Goal: Find specific page/section: Find specific page/section

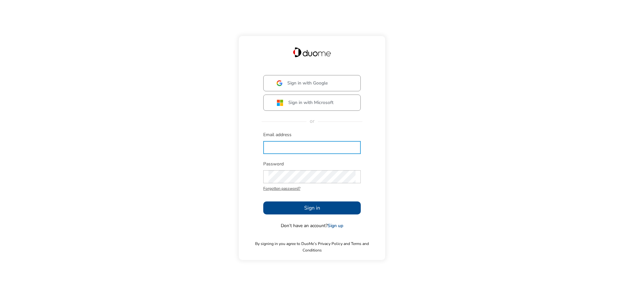
click at [302, 152] on input "text" at bounding box center [311, 147] width 87 height 13
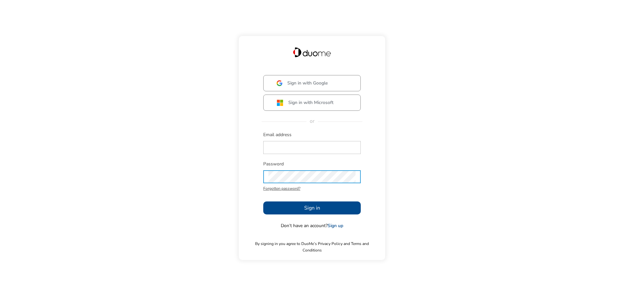
type input "[EMAIL_ADDRESS][PERSON_NAME][DOMAIN_NAME]"
click at [313, 210] on span "Sign in" at bounding box center [312, 208] width 16 height 8
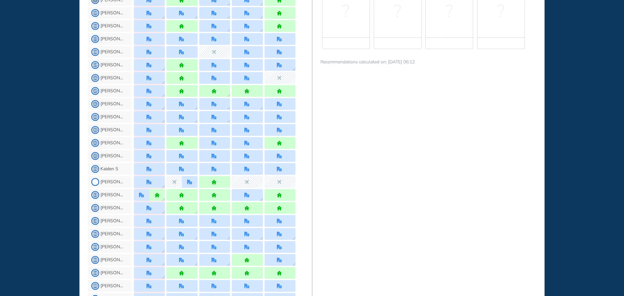
scroll to position [423, 0]
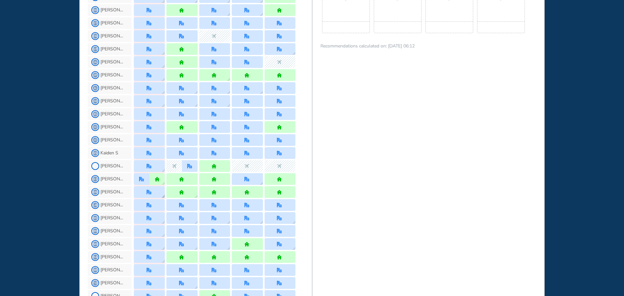
click at [150, 195] on div at bounding box center [149, 192] width 31 height 12
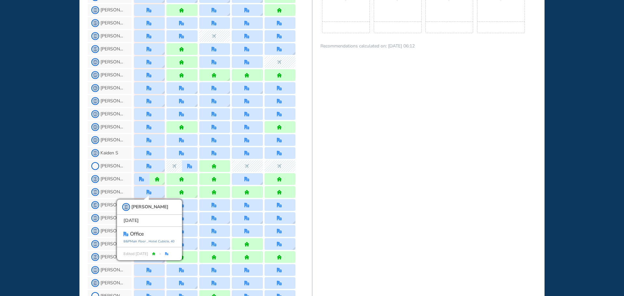
click at [36, 152] on div "WHO'S WHERE WHEN MY WORK INITIATIVES 99 DF New! NOTIFICATIONS All Location Task…" at bounding box center [312, 148] width 624 height 296
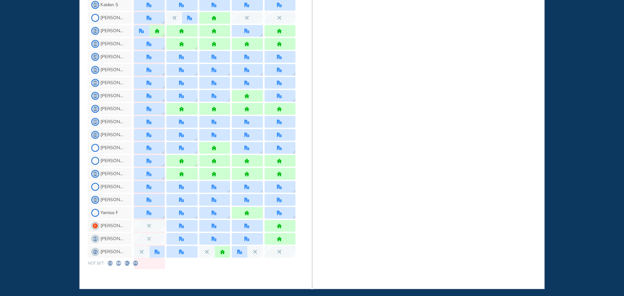
scroll to position [574, 0]
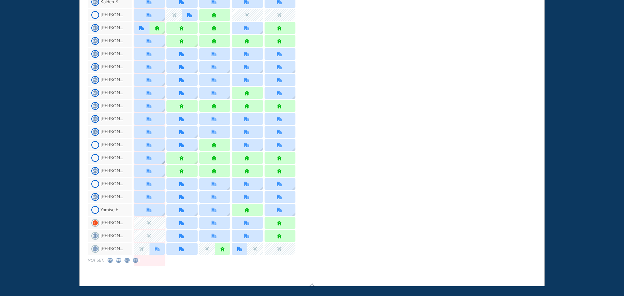
click at [147, 158] on img "office" at bounding box center [149, 158] width 5 height 5
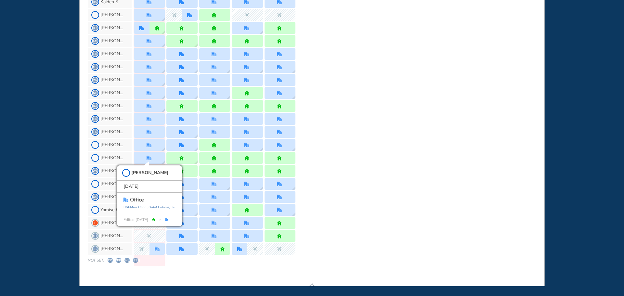
click at [42, 184] on div "WHO'S WHERE WHEN MY WORK INITIATIVES 99 DF New! NOTIFICATIONS All Location Task…" at bounding box center [312, 148] width 624 height 296
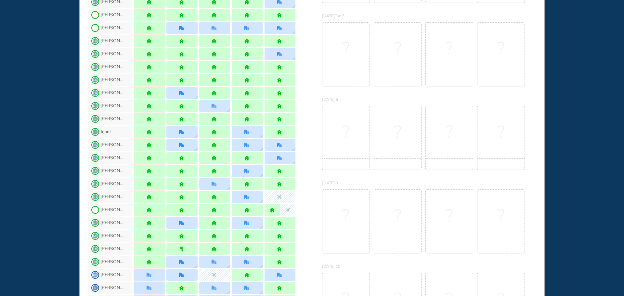
scroll to position [0, 0]
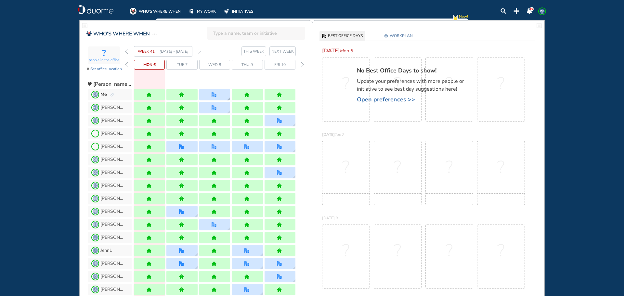
click at [218, 96] on div at bounding box center [214, 95] width 31 height 12
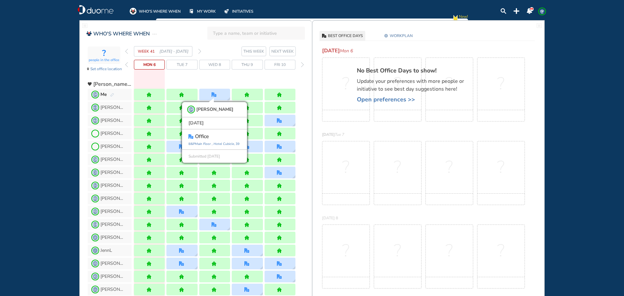
click at [34, 126] on div "WHO'S WHERE WHEN MY WORK INITIATIVES 99 DF New! NOTIFICATIONS All Location Task…" at bounding box center [312, 148] width 624 height 296
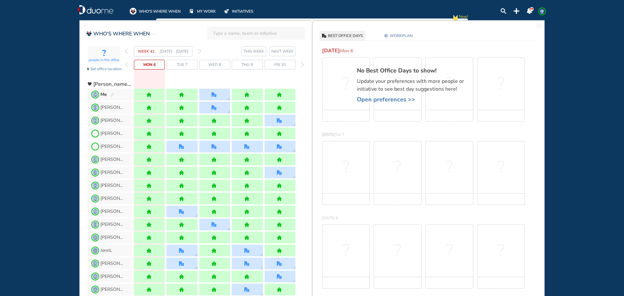
click at [201, 52] on img "forward week" at bounding box center [199, 51] width 3 height 5
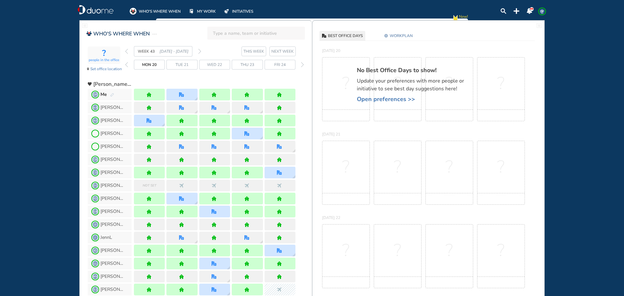
click at [201, 52] on img "forward week" at bounding box center [199, 51] width 3 height 5
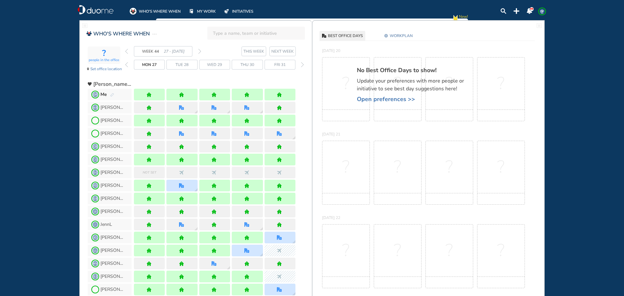
click at [201, 52] on img "forward week" at bounding box center [199, 51] width 3 height 5
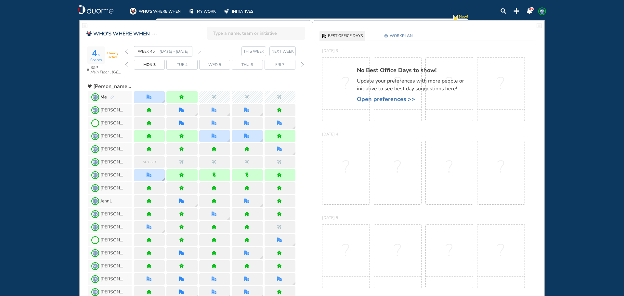
click at [150, 176] on img "office" at bounding box center [149, 175] width 5 height 5
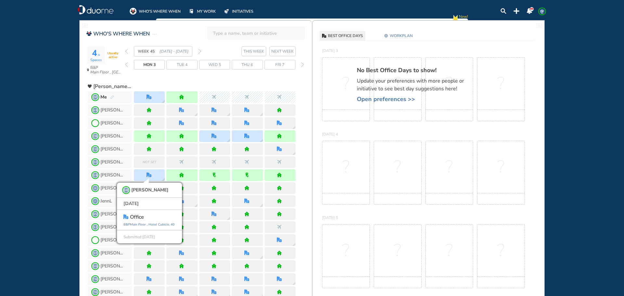
click at [5, 164] on div "WHO'S WHERE WHEN MY WORK INITIATIVES 99 DF New! NOTIFICATIONS All Location Task…" at bounding box center [312, 148] width 624 height 296
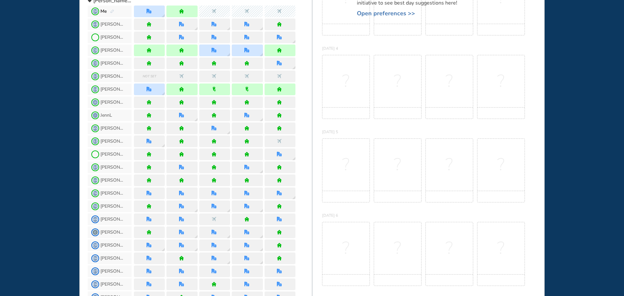
scroll to position [98, 0]
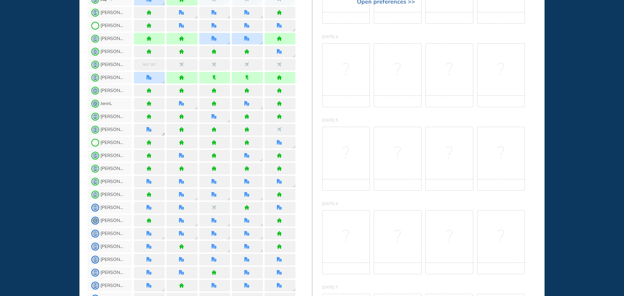
click at [150, 132] on img "office" at bounding box center [149, 129] width 5 height 5
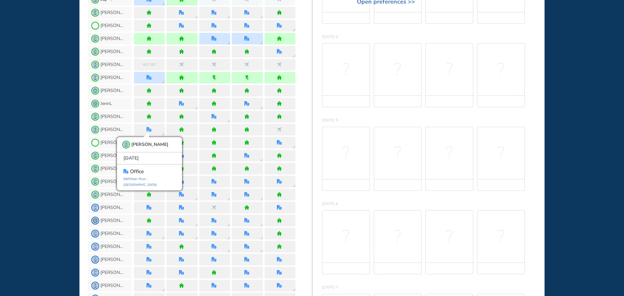
click at [27, 173] on div "WHO'S WHERE WHEN MY WORK INITIATIVES 99 DF New! NOTIFICATIONS All Location Task…" at bounding box center [312, 148] width 624 height 296
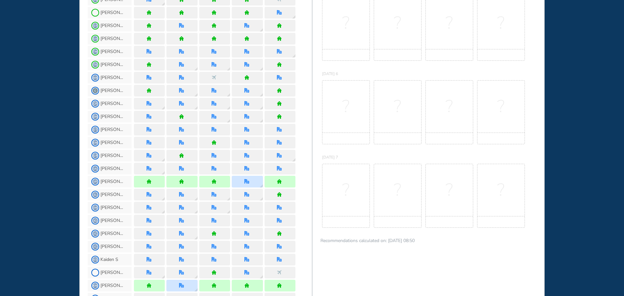
scroll to position [325, 0]
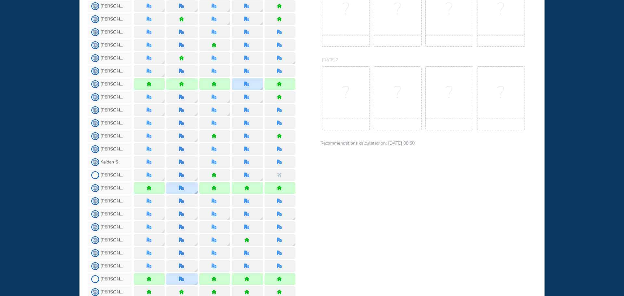
click at [179, 189] on img "office" at bounding box center [181, 188] width 5 height 5
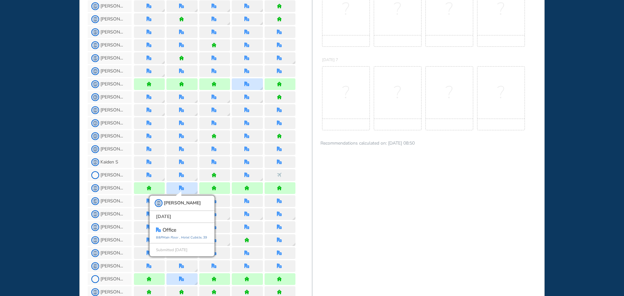
click at [62, 188] on div "WHO'S WHERE WHEN MY WORK INITIATIVES 99 DF New! NOTIFICATIONS All Location Task…" at bounding box center [312, 148] width 624 height 296
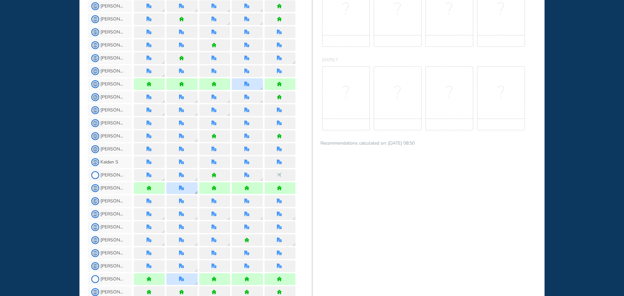
click at [189, 189] on div at bounding box center [181, 188] width 31 height 12
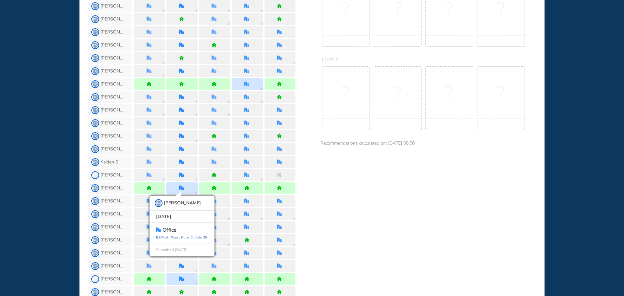
click at [63, 199] on div "WHO'S WHERE WHEN MY WORK INITIATIVES 99 DF New! NOTIFICATIONS All Location Task…" at bounding box center [312, 148] width 624 height 296
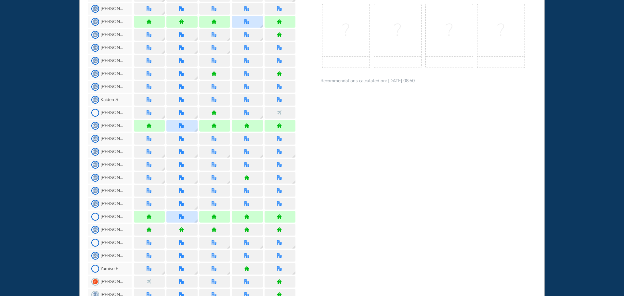
scroll to position [390, 0]
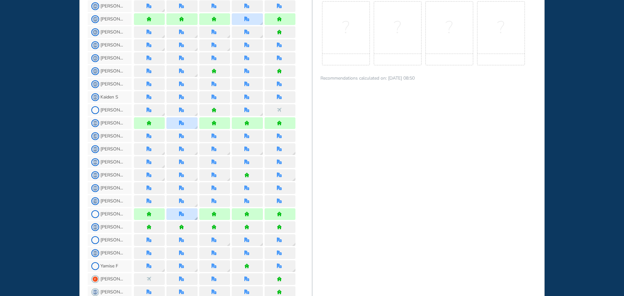
click at [182, 214] on img "office" at bounding box center [181, 214] width 5 height 5
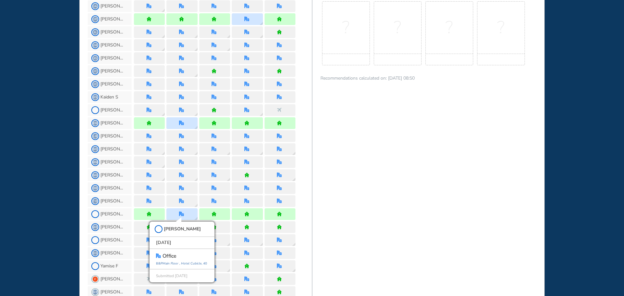
click at [15, 206] on div "WHO'S WHERE WHEN MY WORK INITIATIVES 99 DF New! NOTIFICATIONS All Location Task…" at bounding box center [312, 148] width 624 height 296
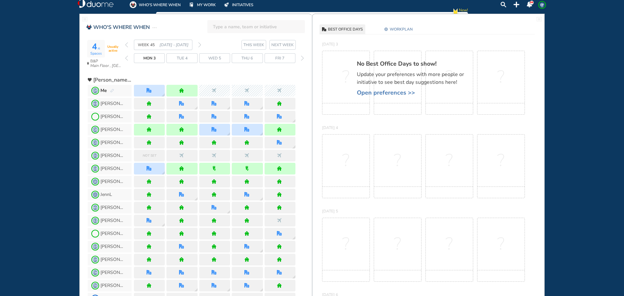
scroll to position [0, 0]
